Goal: Navigation & Orientation: Find specific page/section

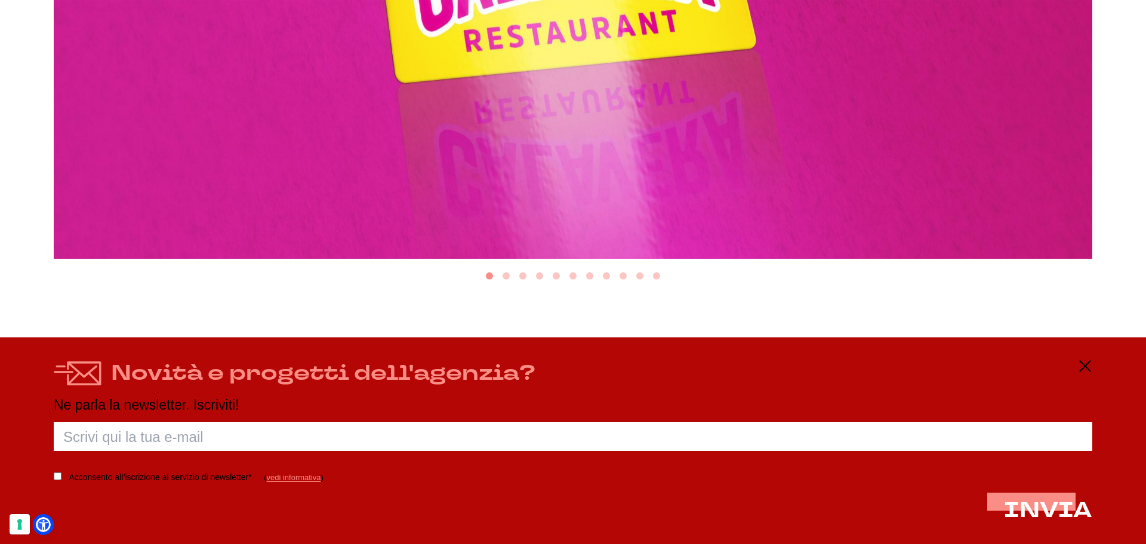
scroll to position [716, 0]
click at [1087, 359] on icon at bounding box center [1085, 366] width 14 height 14
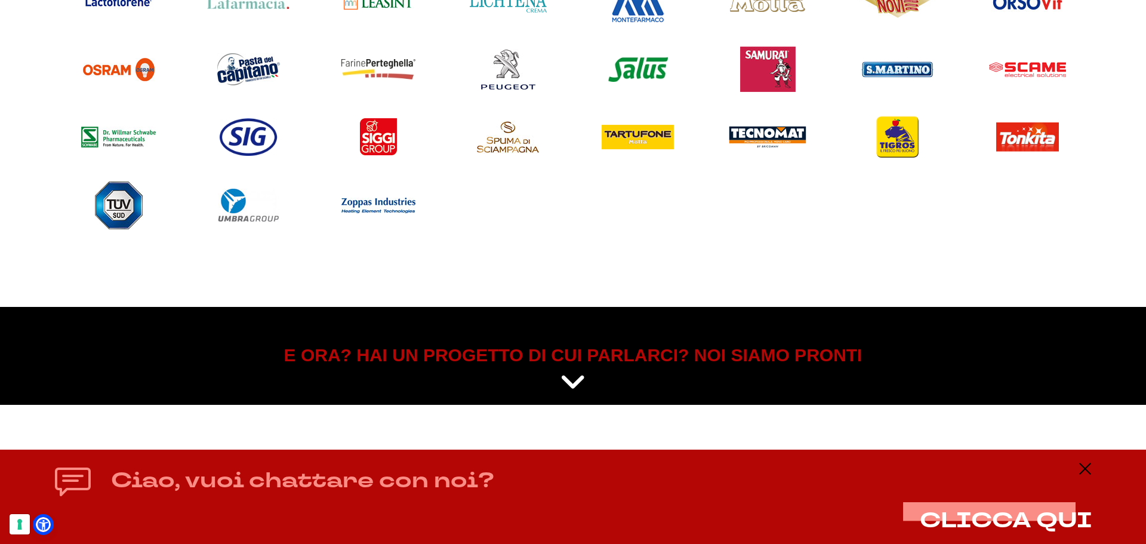
scroll to position [1473, 0]
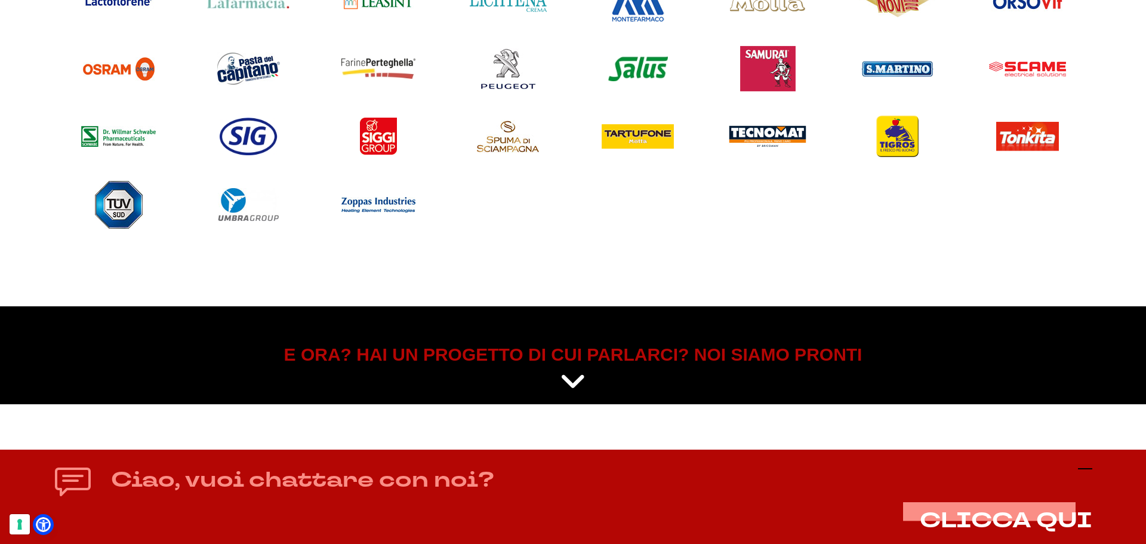
click at [1089, 467] on icon at bounding box center [1085, 468] width 14 height 14
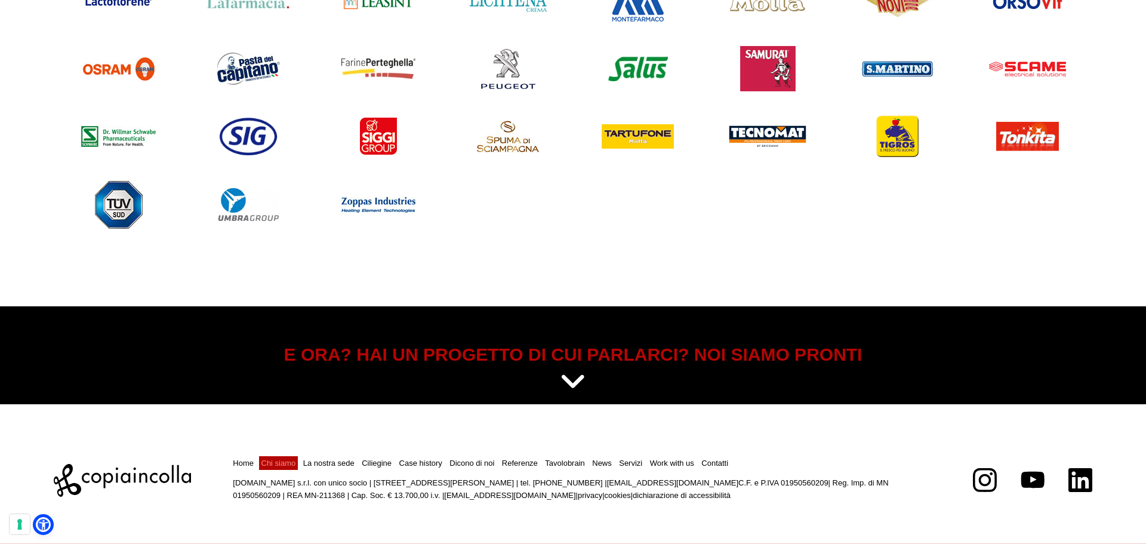
click at [278, 461] on link "Chi siamo" at bounding box center [278, 462] width 35 height 9
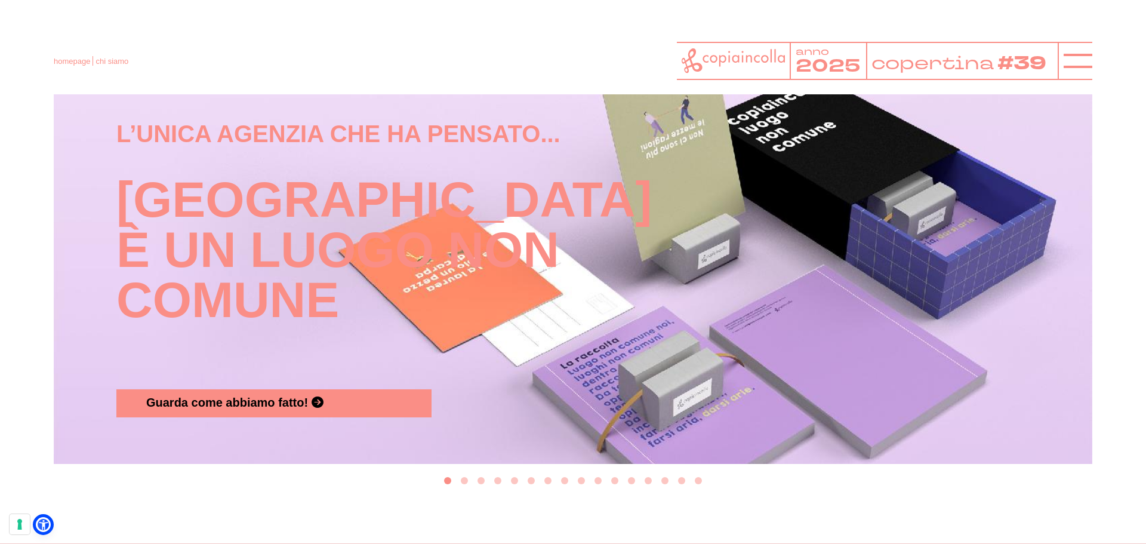
scroll to position [1313, 0]
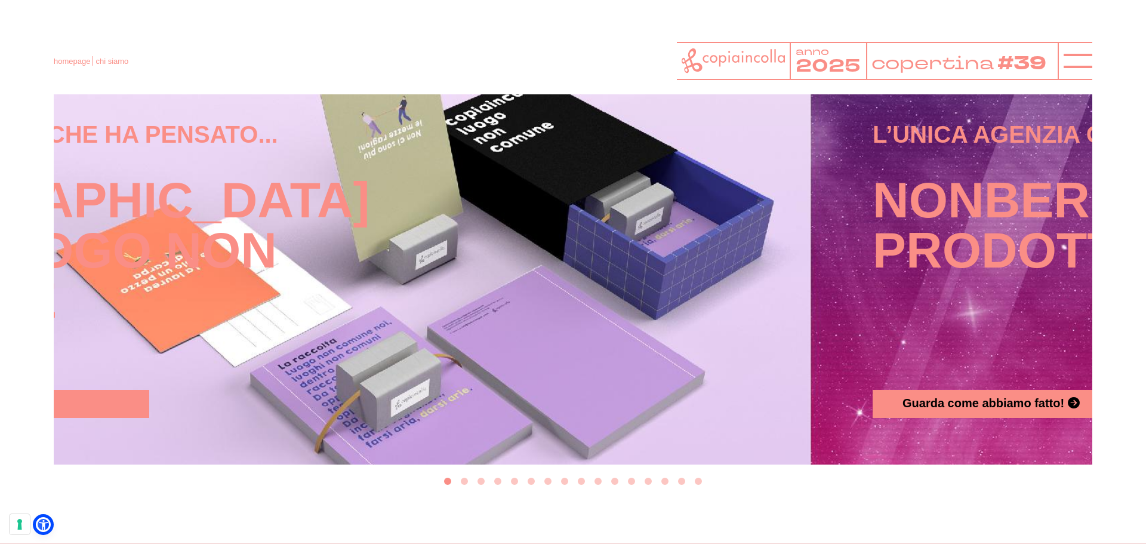
drag, startPoint x: 827, startPoint y: 319, endPoint x: 419, endPoint y: 341, distance: 408.2
click at [462, 341] on div "L’unica agenzia che ha pensato... [GEOGRAPHIC_DATA] è un luogo non comune Guard…" at bounding box center [290, 268] width 931 height 300
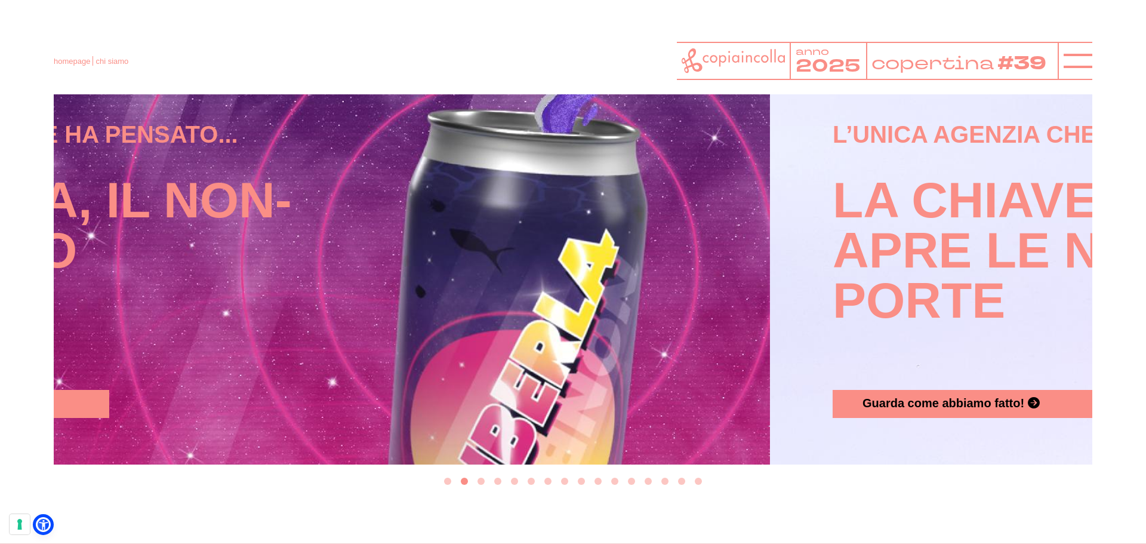
drag, startPoint x: 673, startPoint y: 310, endPoint x: 280, endPoint y: 343, distance: 394.0
click at [285, 343] on div "L’unica agenzia che ha pensato... Nonberla, il non-prodotto Guarda come abbiamo…" at bounding box center [250, 268] width 931 height 300
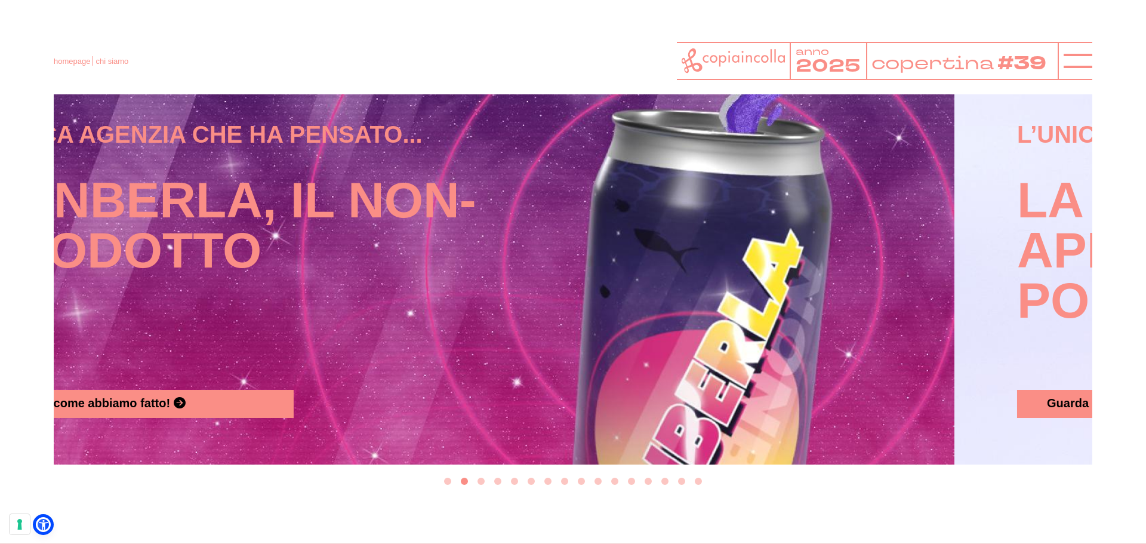
drag, startPoint x: 891, startPoint y: 307, endPoint x: 307, endPoint y: 342, distance: 585.2
click at [328, 342] on div "L’unica agenzia che ha pensato... Nonberla, il non-prodotto Guarda come abbiamo…" at bounding box center [435, 268] width 931 height 300
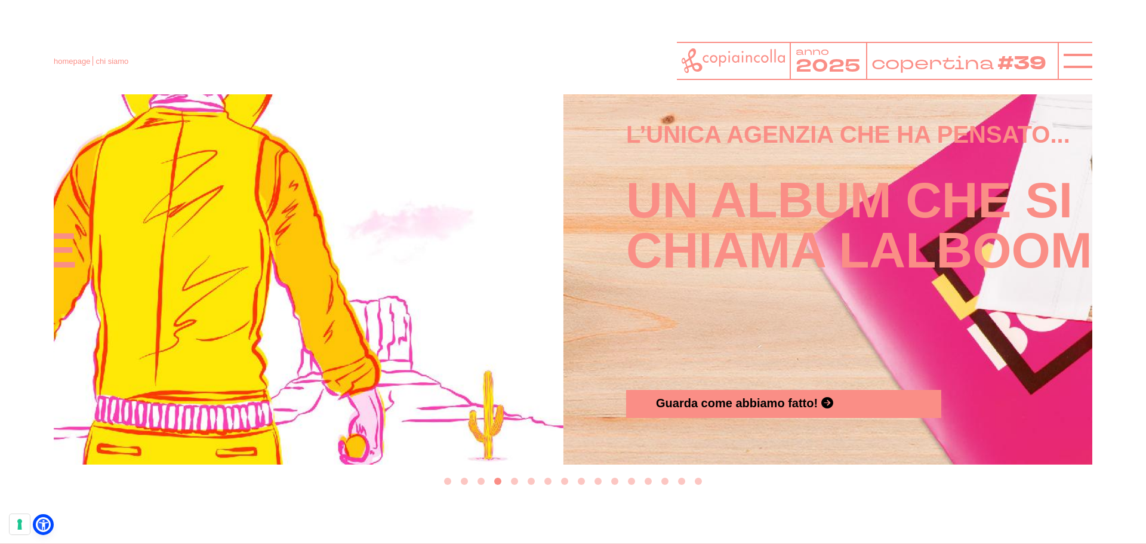
drag, startPoint x: 635, startPoint y: 329, endPoint x: -10, endPoint y: 359, distance: 645.2
click at [0, 359] on html "homepage chi siamo anno 2025 copertina #39" at bounding box center [573, 12] width 1146 height 2650
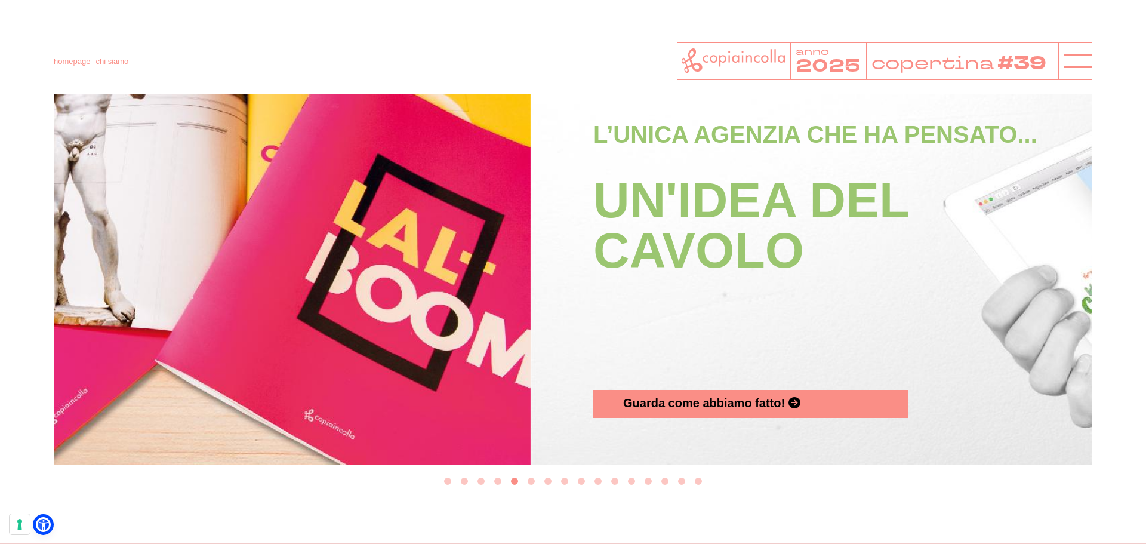
drag, startPoint x: 745, startPoint y: 317, endPoint x: 118, endPoint y: 356, distance: 628.4
click at [135, 356] on div "L’unica agenzia che ha pensato... Un album che si chiama LALBOOM Guarda come ab…" at bounding box center [11, 268] width 931 height 300
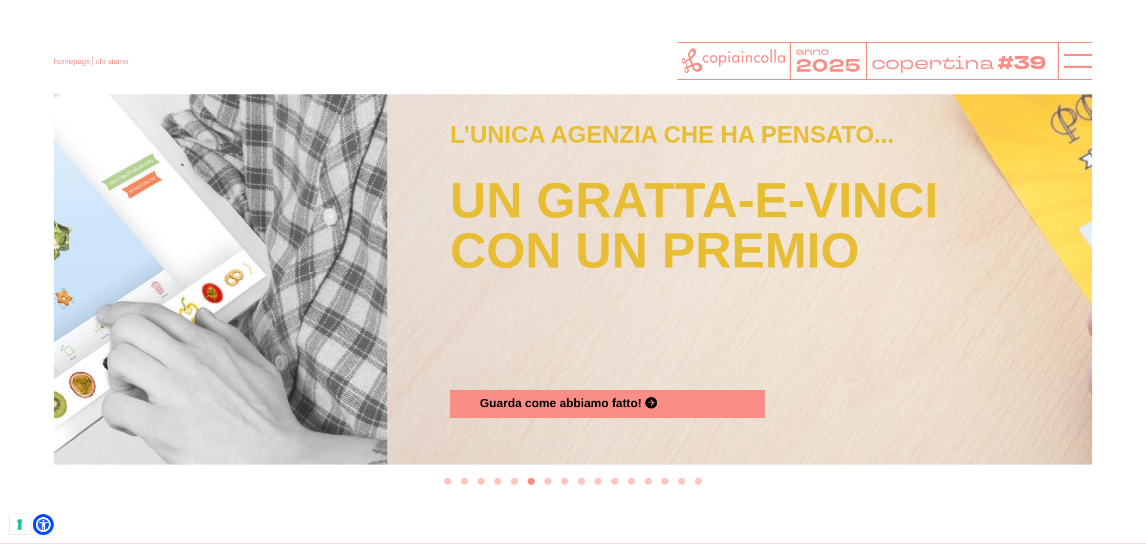
drag, startPoint x: 635, startPoint y: 316, endPoint x: 5, endPoint y: 359, distance: 631.7
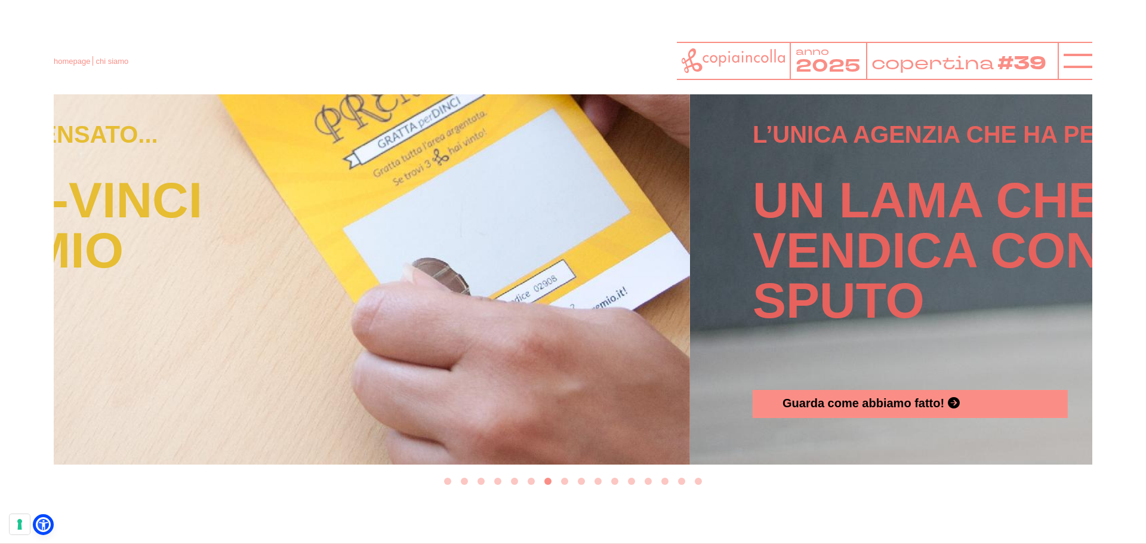
drag, startPoint x: 603, startPoint y: 341, endPoint x: -5, endPoint y: 374, distance: 609.6
click at [0, 374] on html "homepage chi siamo anno 2025 copertina #39" at bounding box center [573, 12] width 1146 height 2650
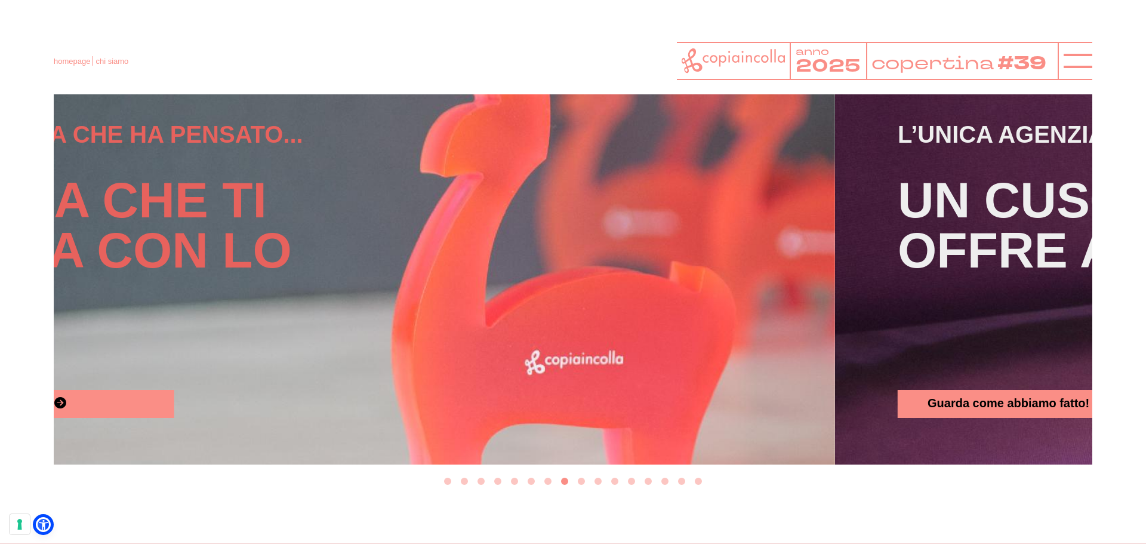
drag, startPoint x: 567, startPoint y: 344, endPoint x: -35, endPoint y: 393, distance: 603.5
click at [0, 393] on html "homepage chi siamo anno 2025 copertina #39" at bounding box center [573, 12] width 1146 height 2650
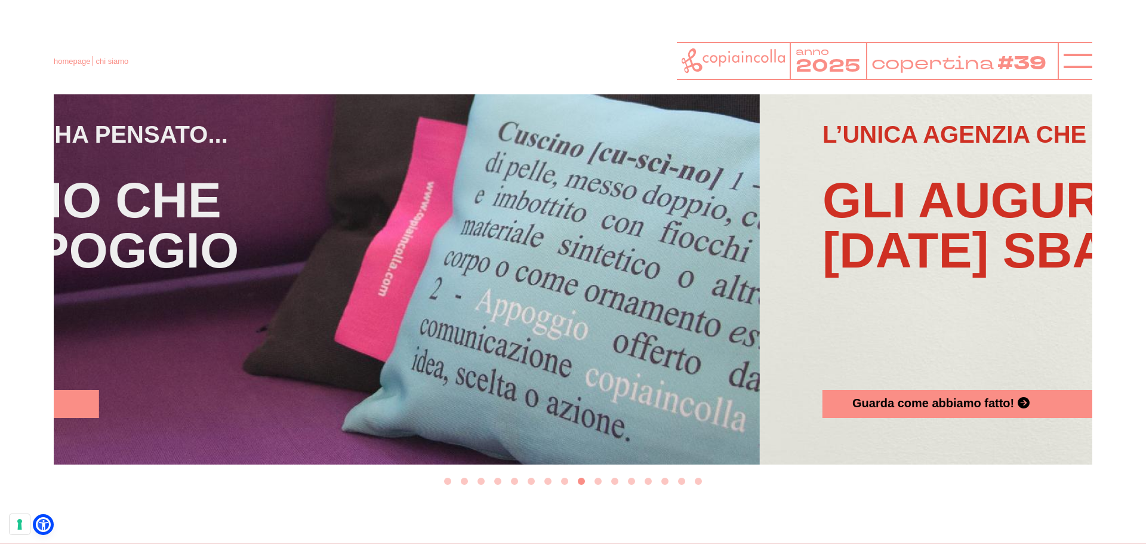
drag, startPoint x: 516, startPoint y: 372, endPoint x: 5, endPoint y: 393, distance: 511.3
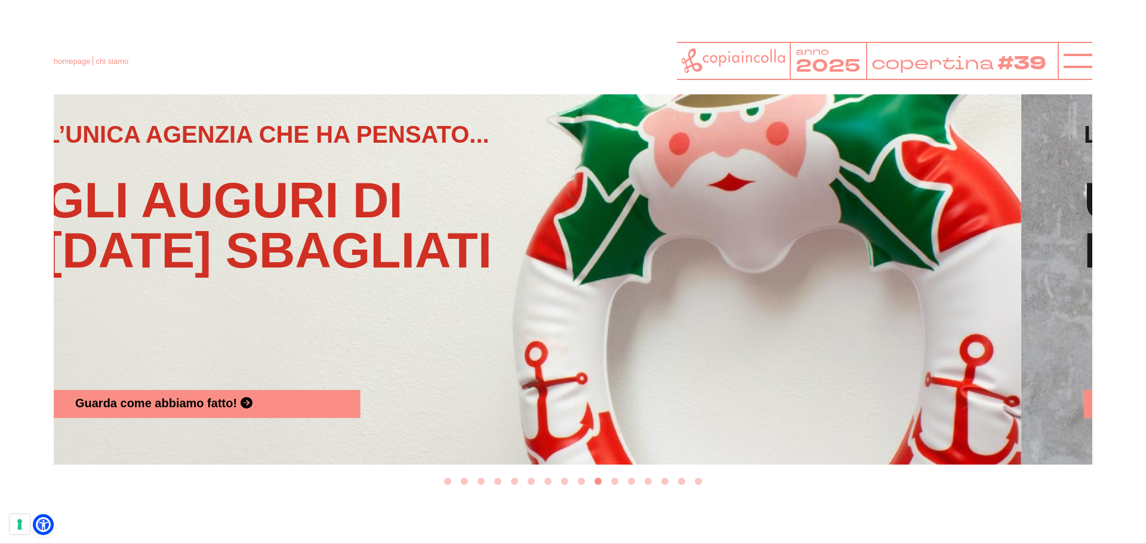
drag, startPoint x: 488, startPoint y: 372, endPoint x: -36, endPoint y: 391, distance: 524.9
click at [0, 391] on html "homepage chi siamo anno 2025 copertina #39" at bounding box center [573, 12] width 1146 height 2650
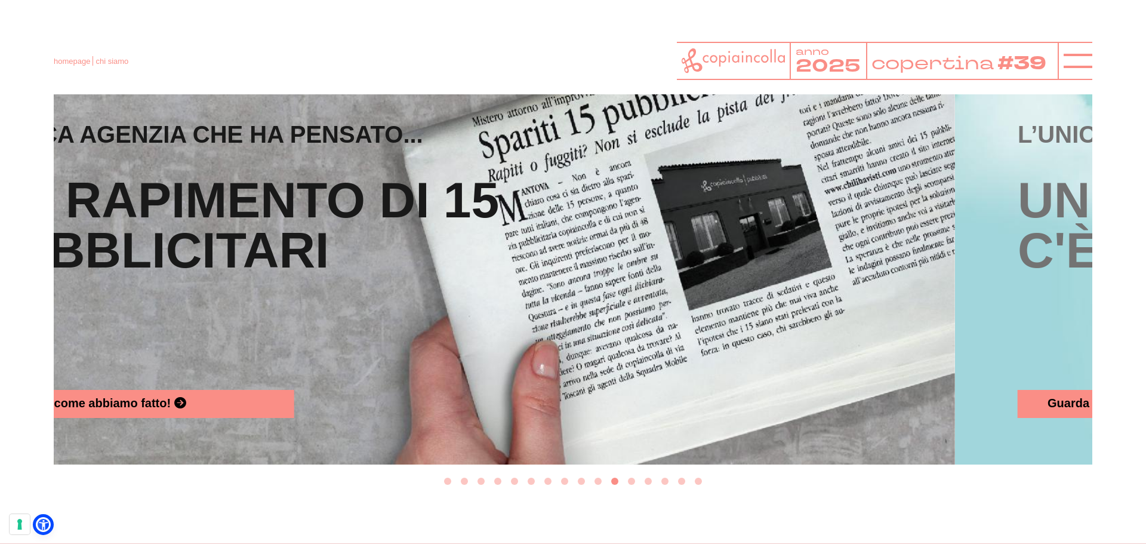
drag, startPoint x: 357, startPoint y: 376, endPoint x: -75, endPoint y: 390, distance: 432.9
click at [0, 390] on html "homepage chi siamo anno 2025 copertina #39" at bounding box center [573, 12] width 1146 height 2650
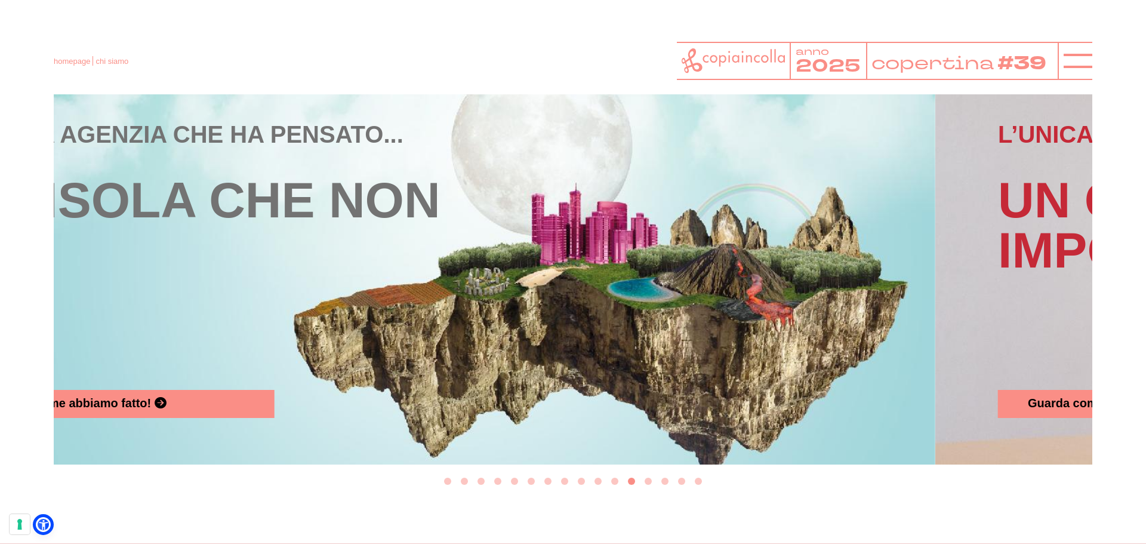
drag, startPoint x: 383, startPoint y: 358, endPoint x: 13, endPoint y: 372, distance: 370.9
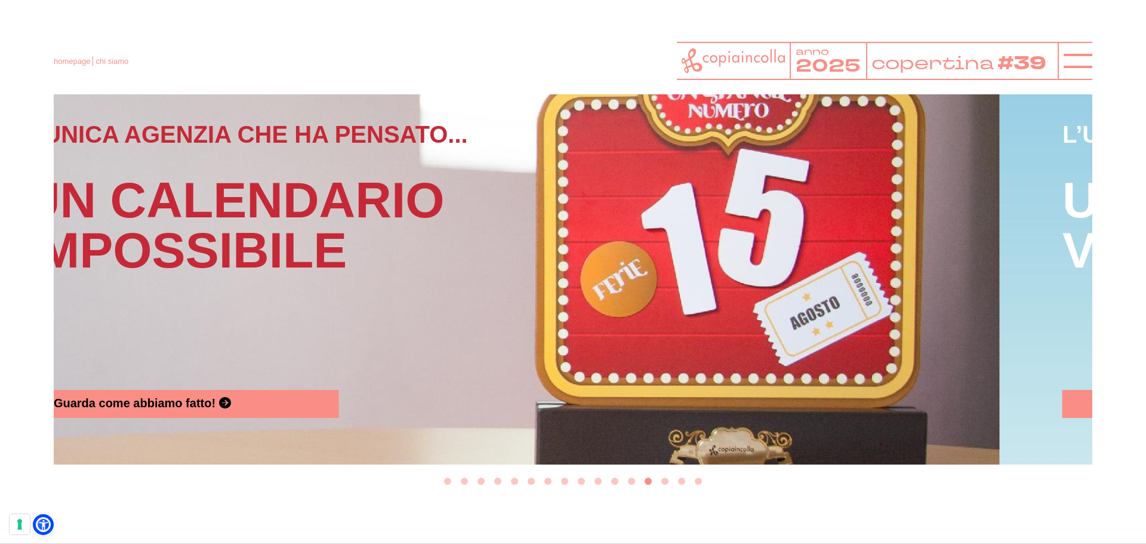
drag, startPoint x: 295, startPoint y: 364, endPoint x: -3, endPoint y: 372, distance: 297.9
click at [0, 372] on html "homepage chi siamo anno 2025 copertina #39" at bounding box center [573, 12] width 1146 height 2650
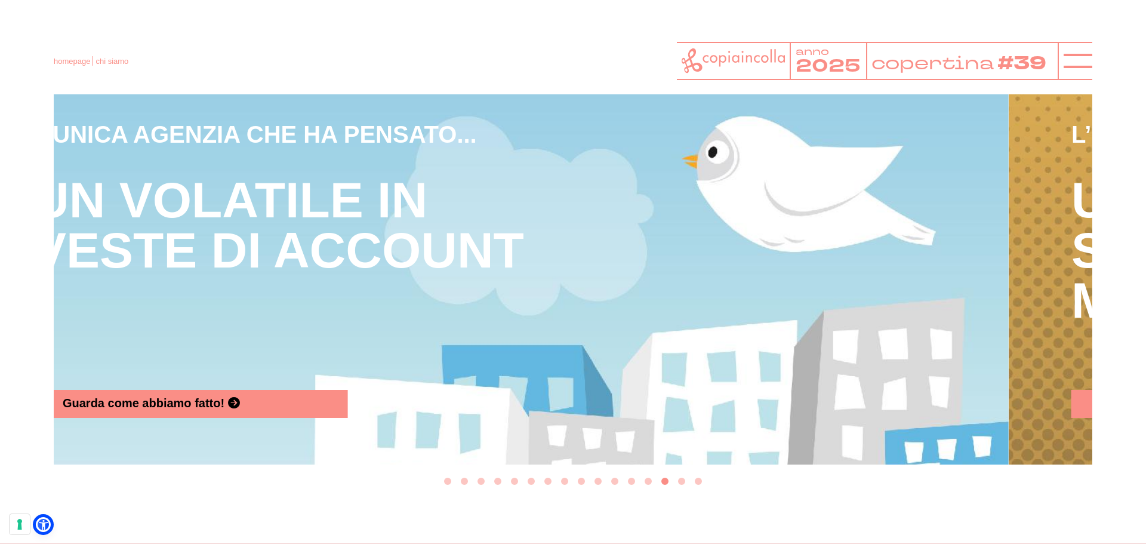
drag, startPoint x: 349, startPoint y: 365, endPoint x: 1, endPoint y: 378, distance: 348.2
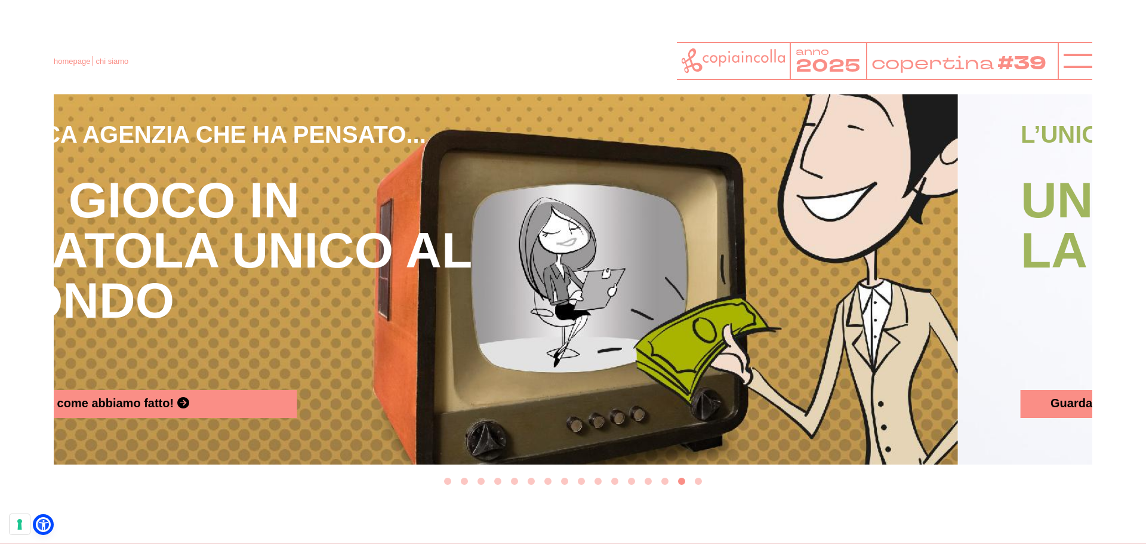
drag, startPoint x: 259, startPoint y: 371, endPoint x: 14, endPoint y: 379, distance: 245.4
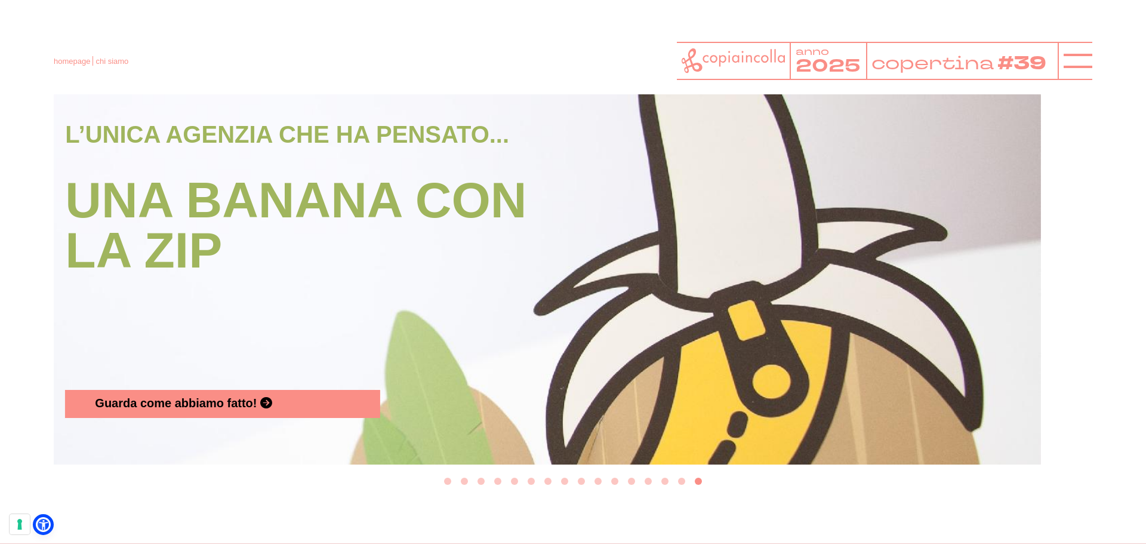
drag, startPoint x: 327, startPoint y: 369, endPoint x: -105, endPoint y: 399, distance: 433.1
click at [0, 399] on html "homepage chi siamo anno 2025 copertina #39" at bounding box center [573, 12] width 1146 height 2650
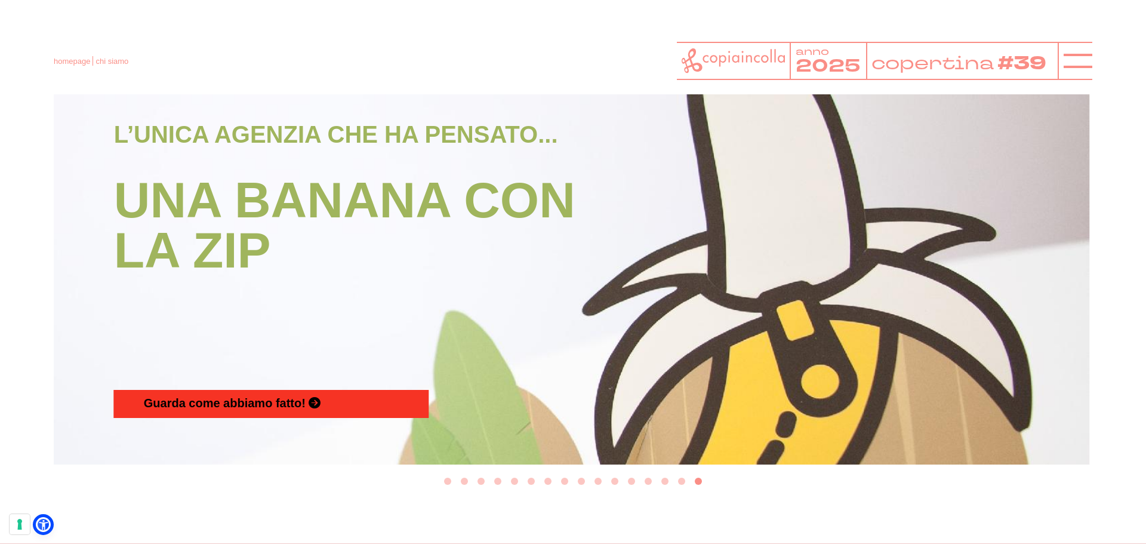
drag, startPoint x: 582, startPoint y: 382, endPoint x: 241, endPoint y: 394, distance: 341.6
click at [243, 394] on div "L’unica agenzia che ha pensato... Una banana con la zip Guarda come abbiamo fat…" at bounding box center [376, 268] width 543 height 300
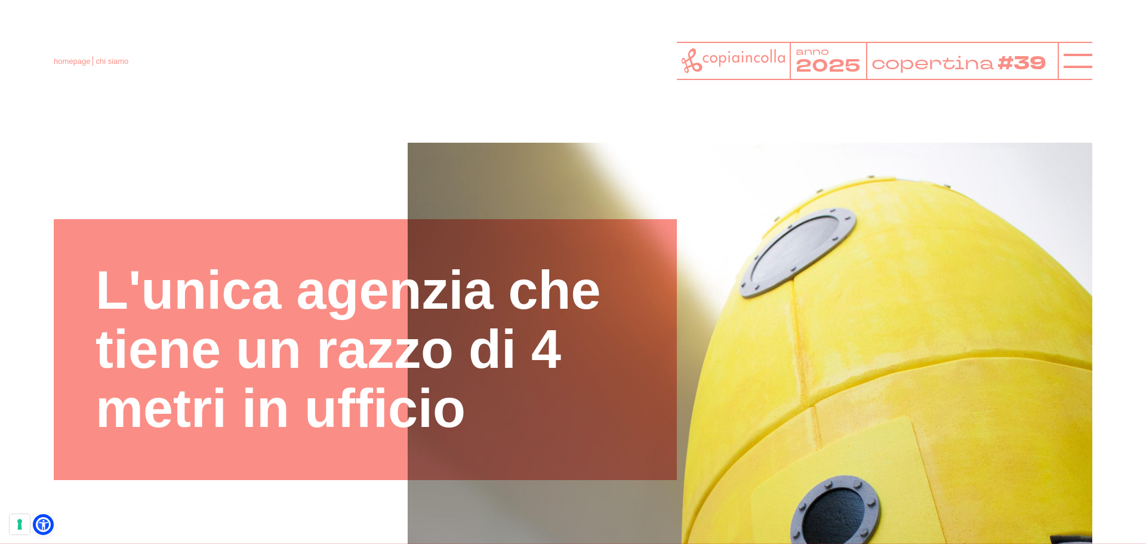
scroll to position [0, 0]
click at [1074, 74] on icon at bounding box center [1077, 61] width 29 height 29
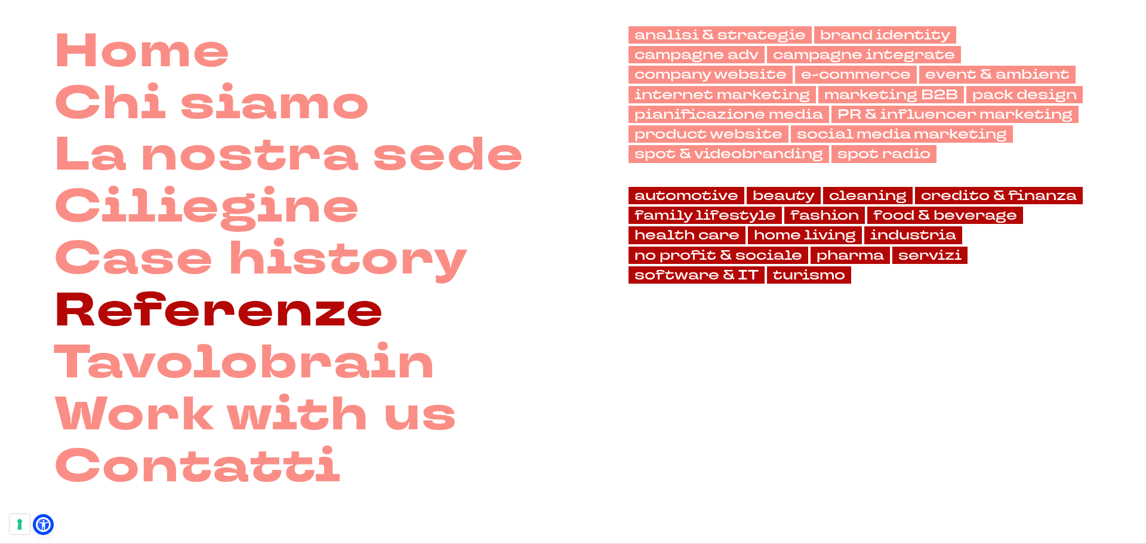
scroll to position [119, 0]
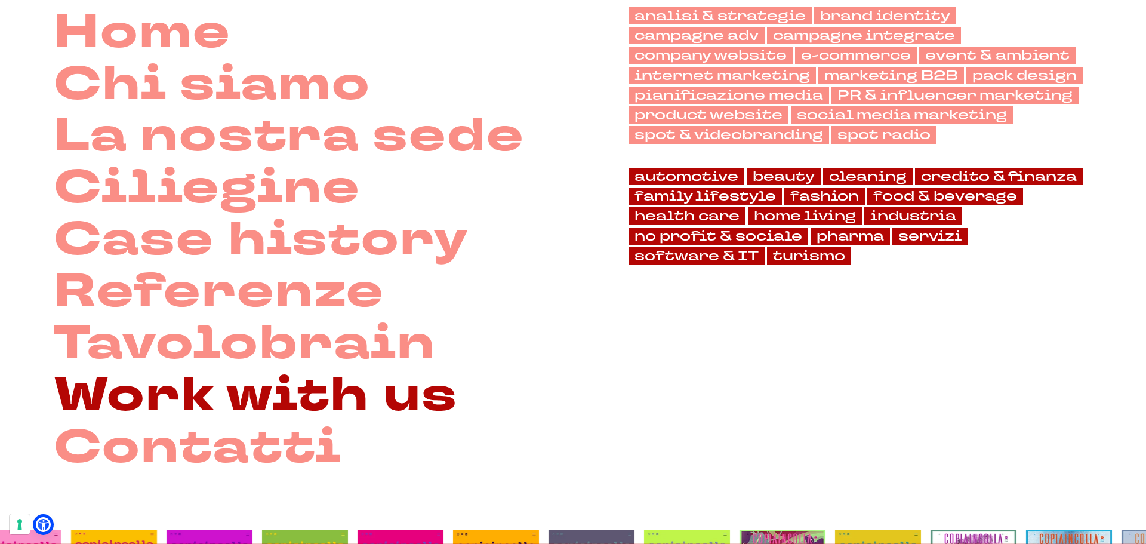
click at [238, 396] on link "Work with us" at bounding box center [256, 396] width 404 height 52
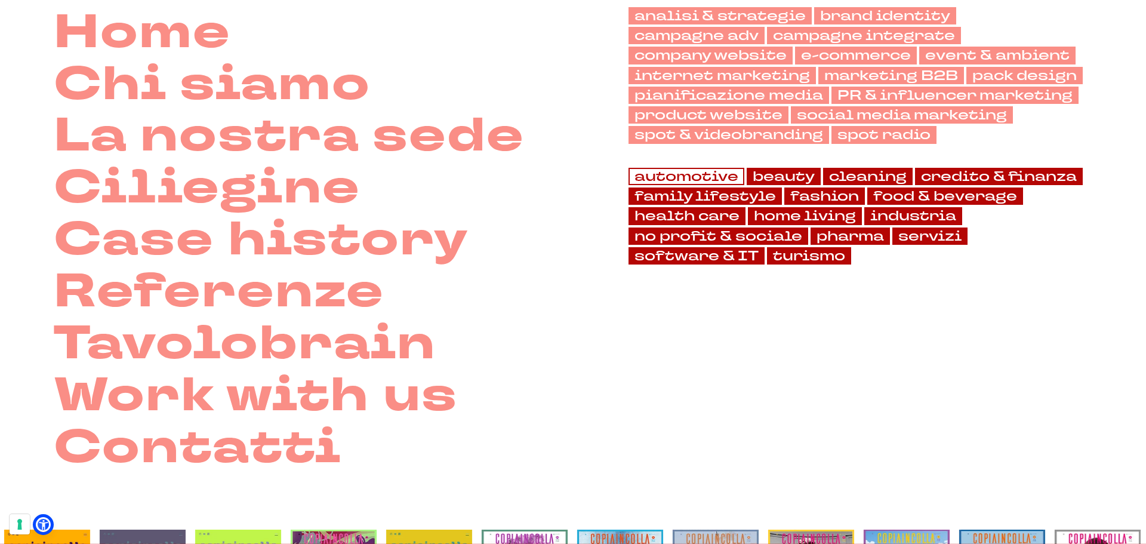
scroll to position [0, 0]
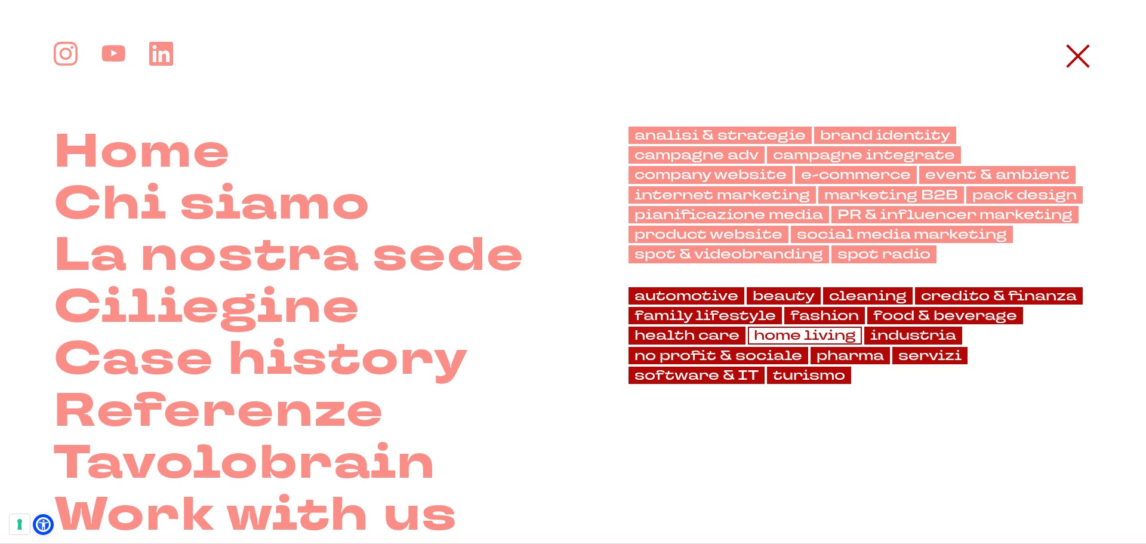
click at [819, 335] on link "home living" at bounding box center [805, 334] width 114 height 17
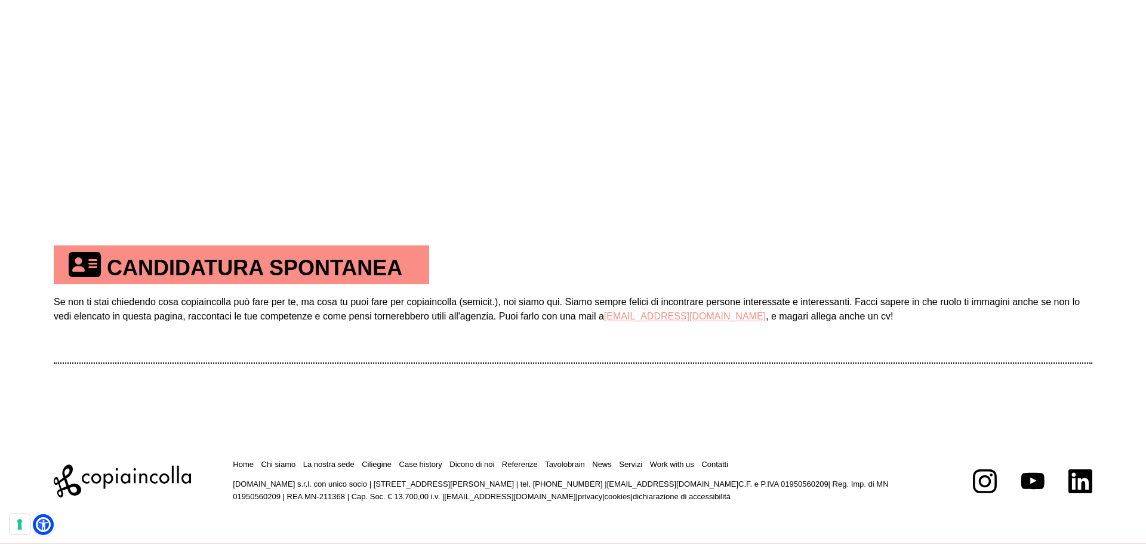
scroll to position [758, 0]
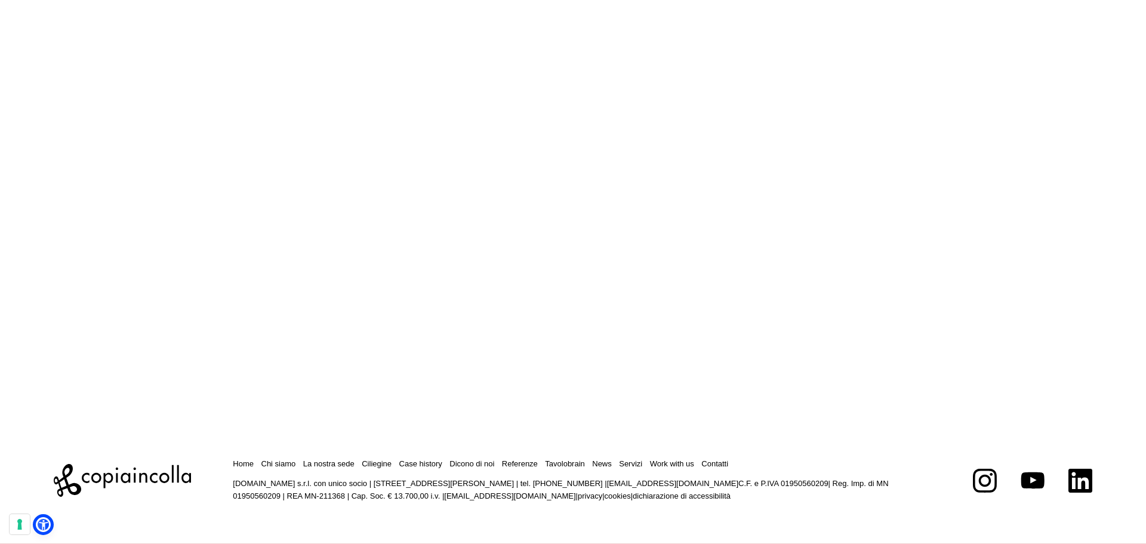
scroll to position [3766, 0]
